Goal: Task Accomplishment & Management: Use online tool/utility

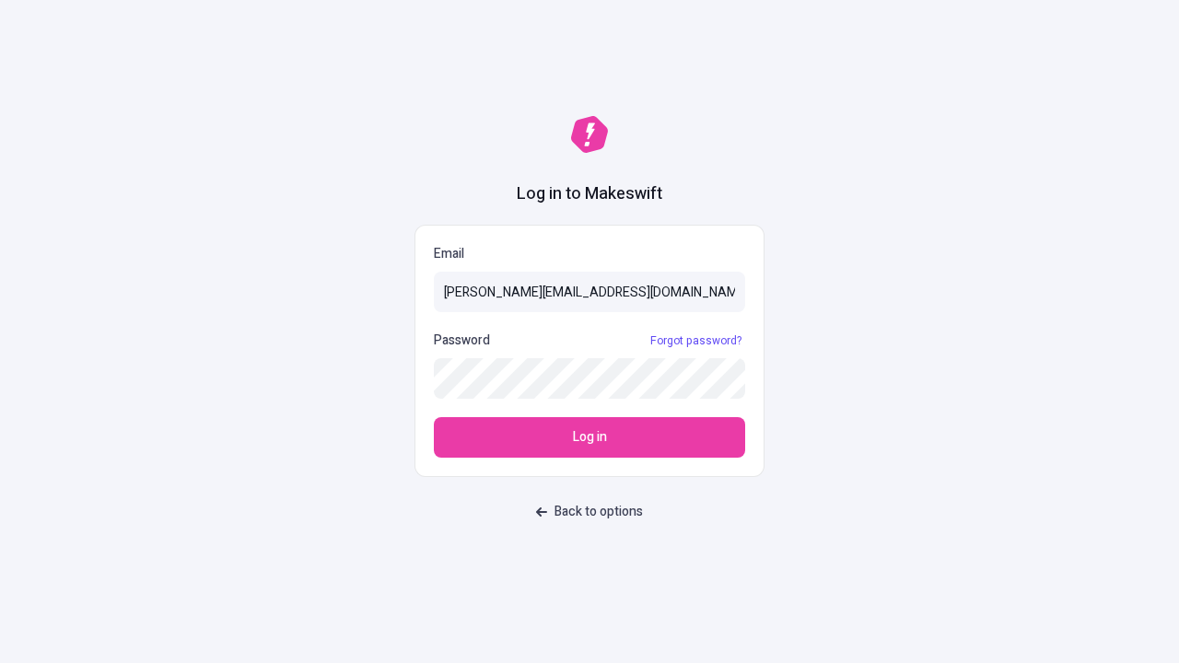
type input "[PERSON_NAME][EMAIL_ADDRESS][DOMAIN_NAME]"
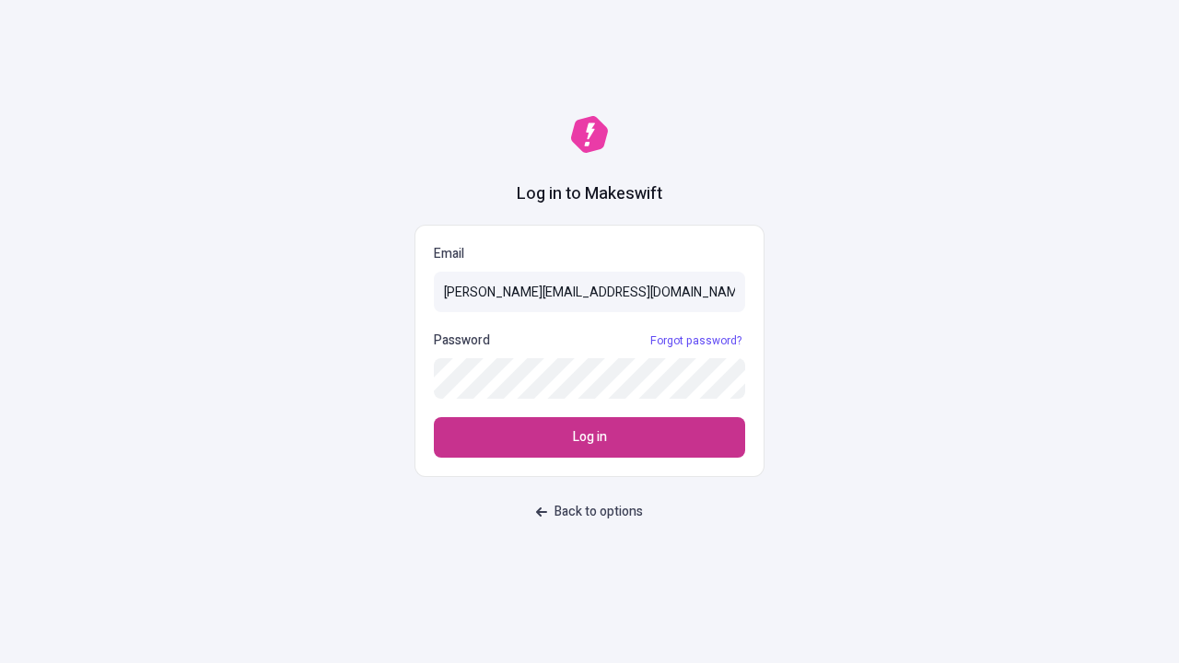
click at [589, 437] on span "Log in" at bounding box center [590, 437] width 34 height 20
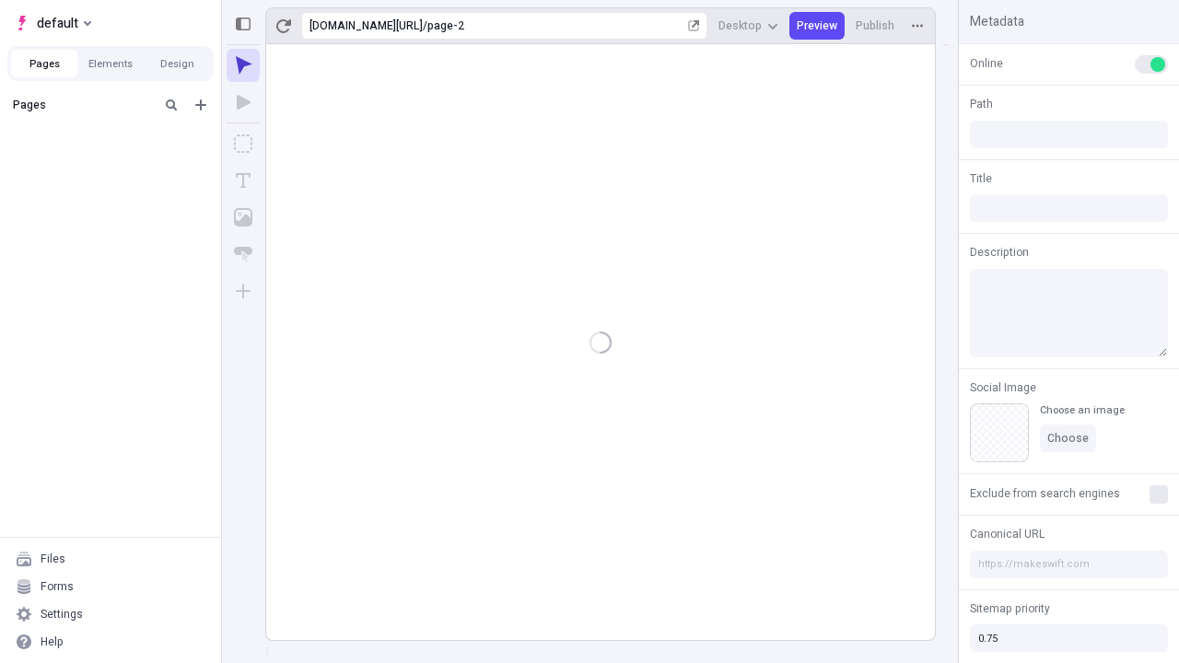
type input "/page-2"
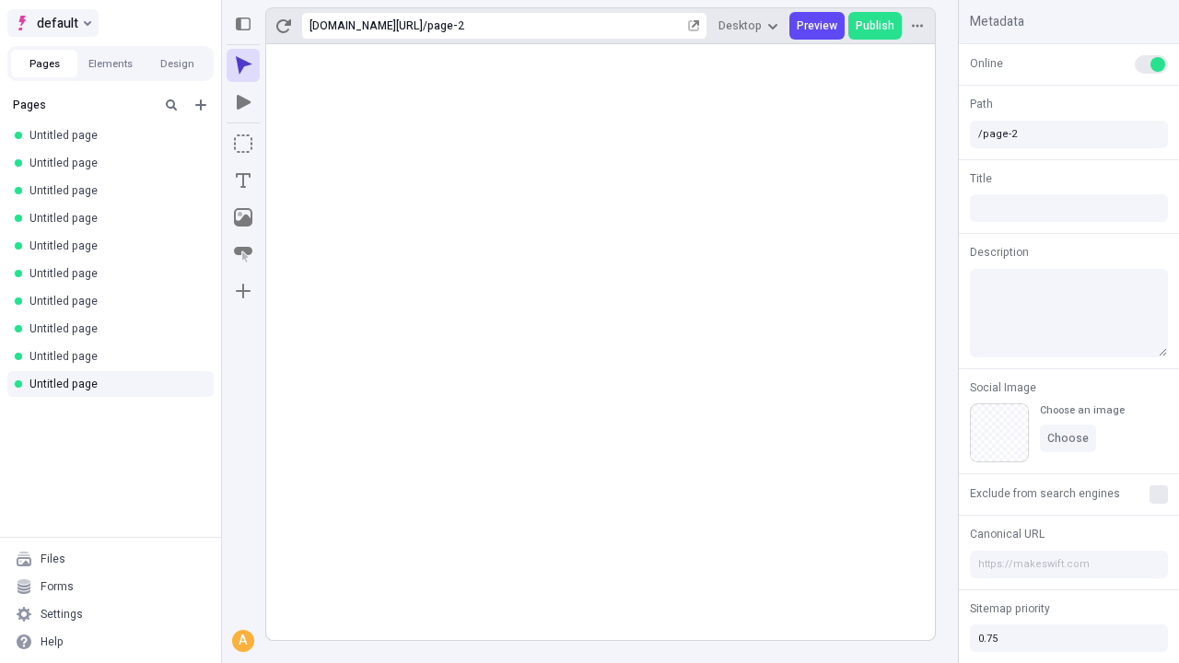
click at [52, 23] on span "default" at bounding box center [57, 23] width 41 height 22
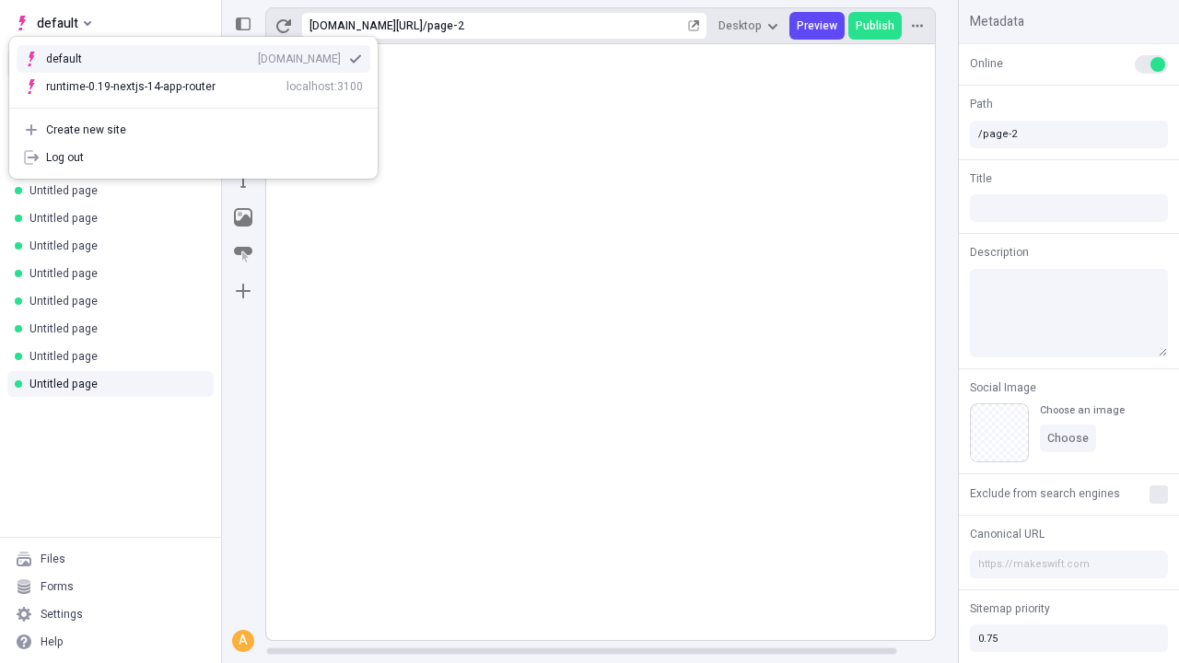
click at [258, 55] on div "qee9k4dy7d.staging.makeswift.site" at bounding box center [299, 59] width 83 height 15
click at [201, 105] on icon "Add new" at bounding box center [200, 104] width 11 height 11
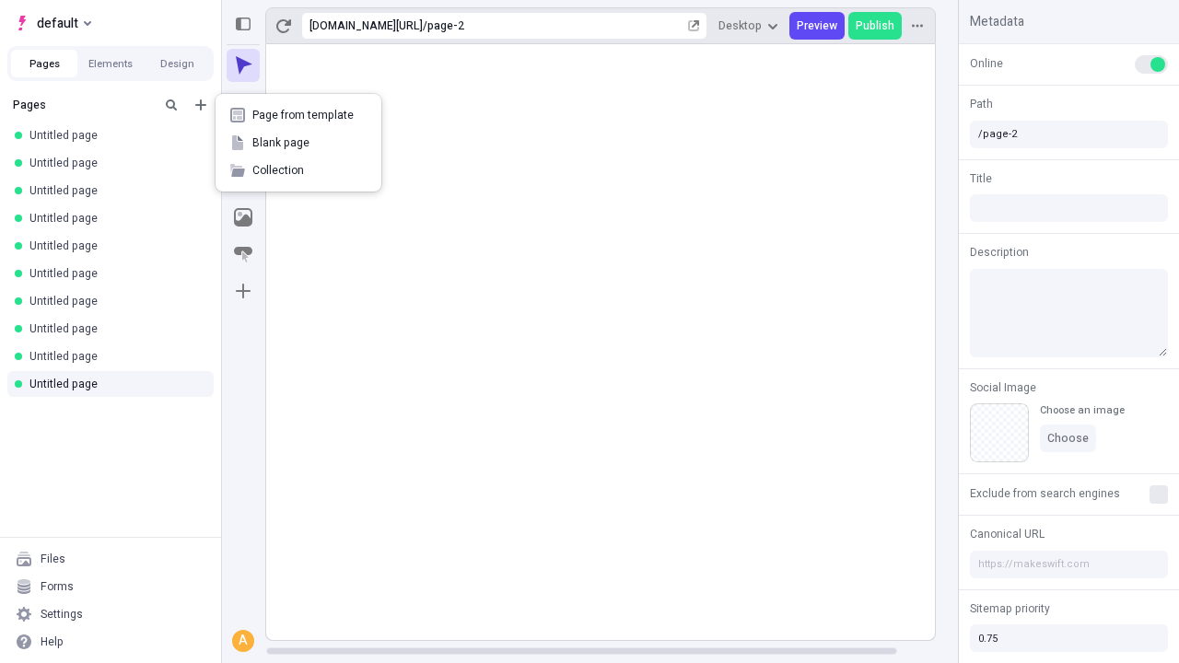
click at [298, 143] on span "Blank page" at bounding box center [309, 142] width 114 height 15
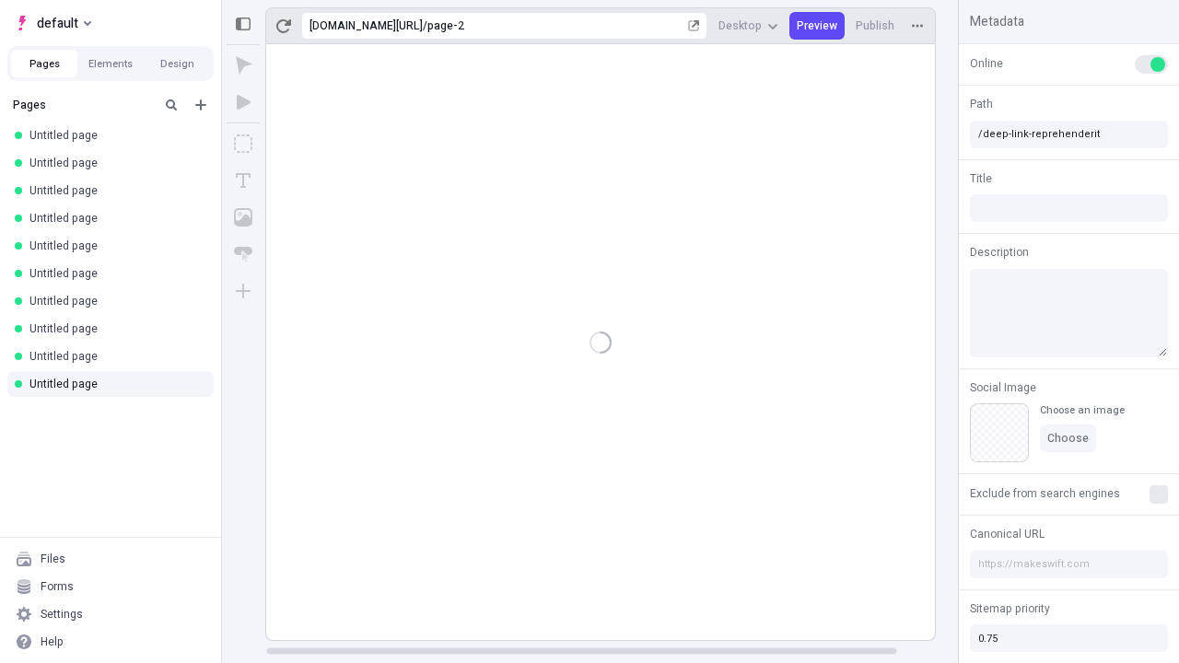
type input "/deep-link-reprehenderit"
type input "/page"
